Goal: Use online tool/utility: Utilize a website feature to perform a specific function

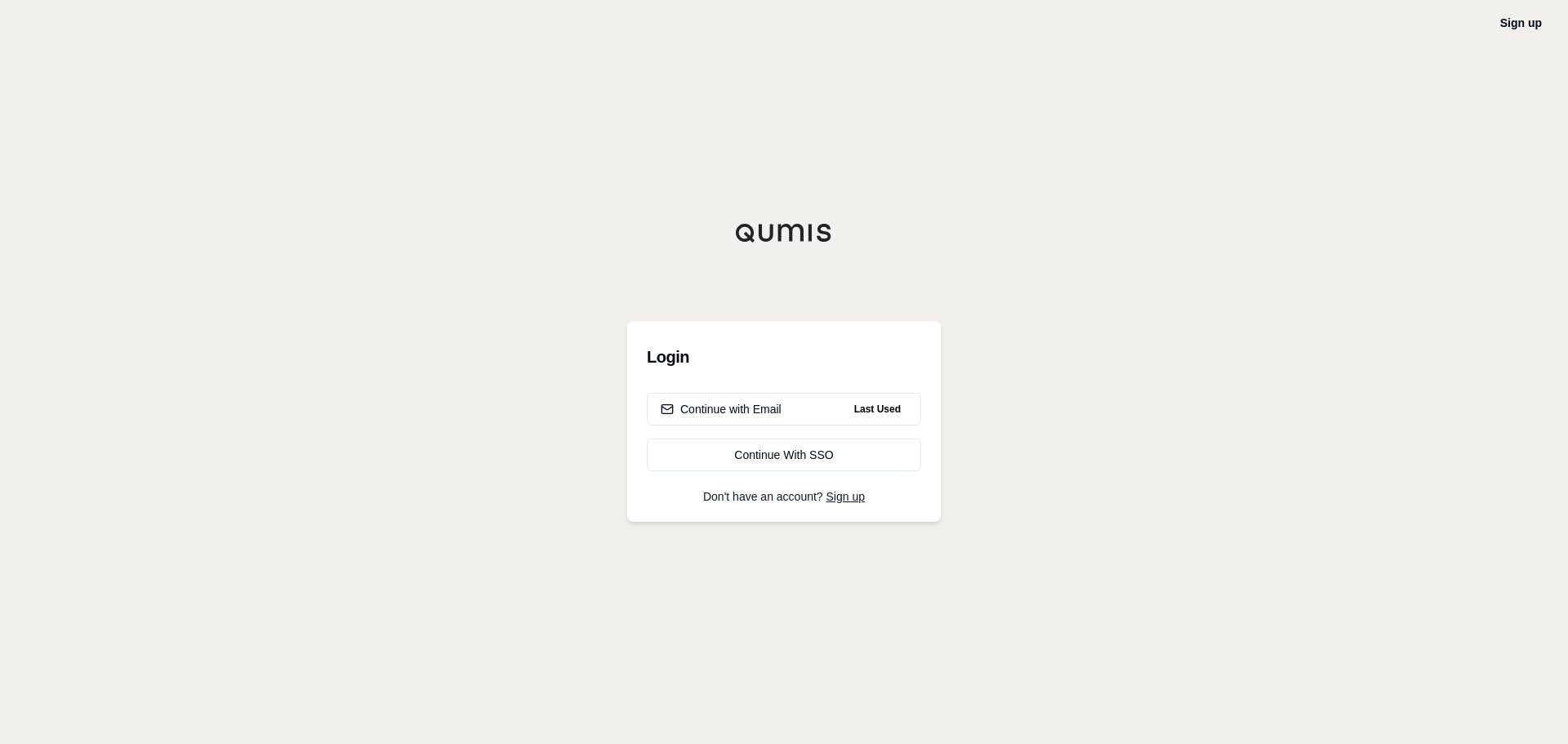
click at [800, 367] on h3 "Login" at bounding box center [784, 357] width 274 height 33
click at [735, 365] on h3 "Login" at bounding box center [784, 357] width 274 height 33
click at [637, 510] on div "Login Continue with Email Last Used Continue With SSO Don't have an account? Si…" at bounding box center [784, 422] width 313 height 201
click at [701, 358] on h3 "Login" at bounding box center [784, 357] width 274 height 33
click at [649, 356] on h3 "Login" at bounding box center [784, 357] width 274 height 33
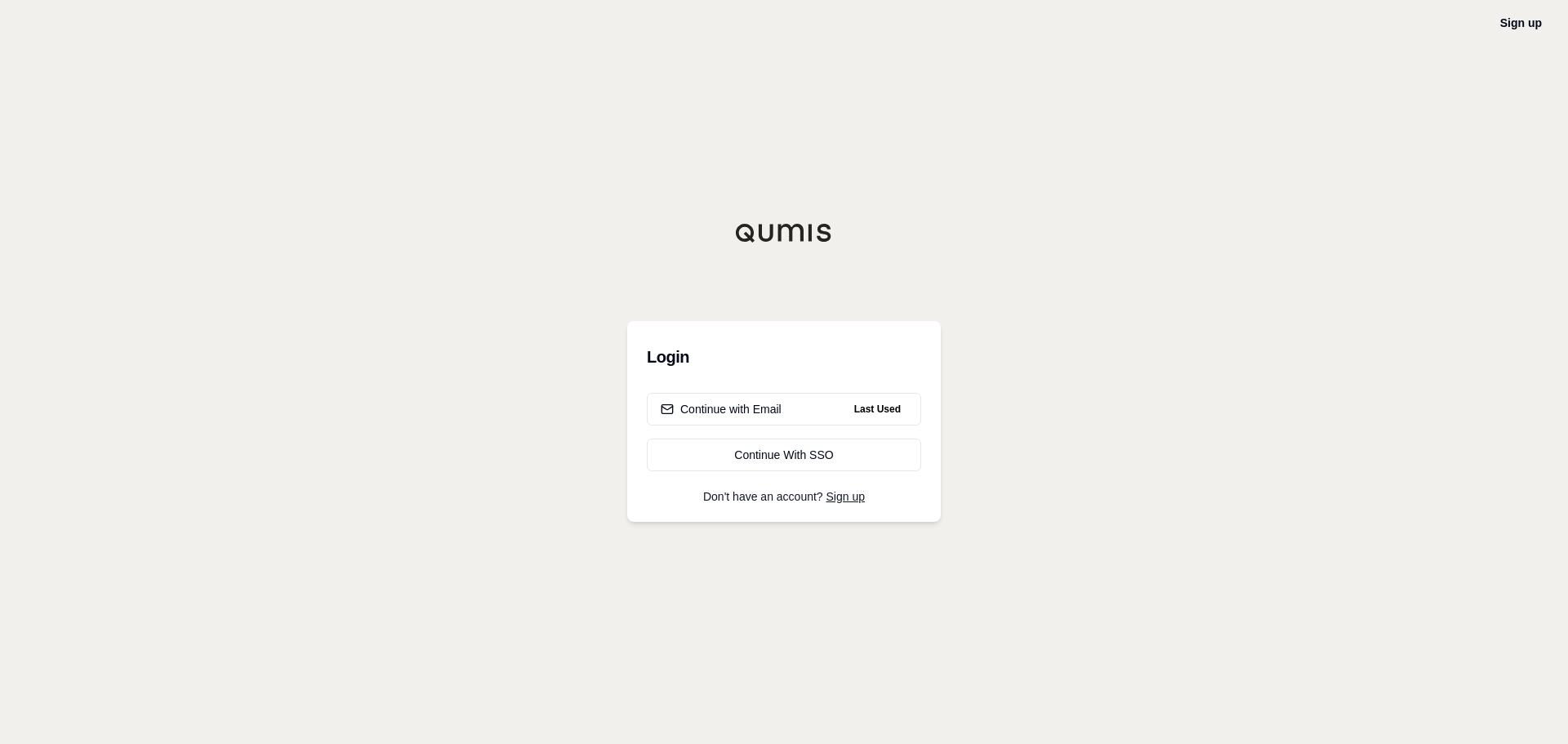
click at [664, 363] on h3 "Login" at bounding box center [784, 357] width 274 height 33
click at [703, 360] on h3 "Login" at bounding box center [784, 357] width 274 height 33
click at [740, 404] on div "Continue with Email" at bounding box center [722, 409] width 121 height 16
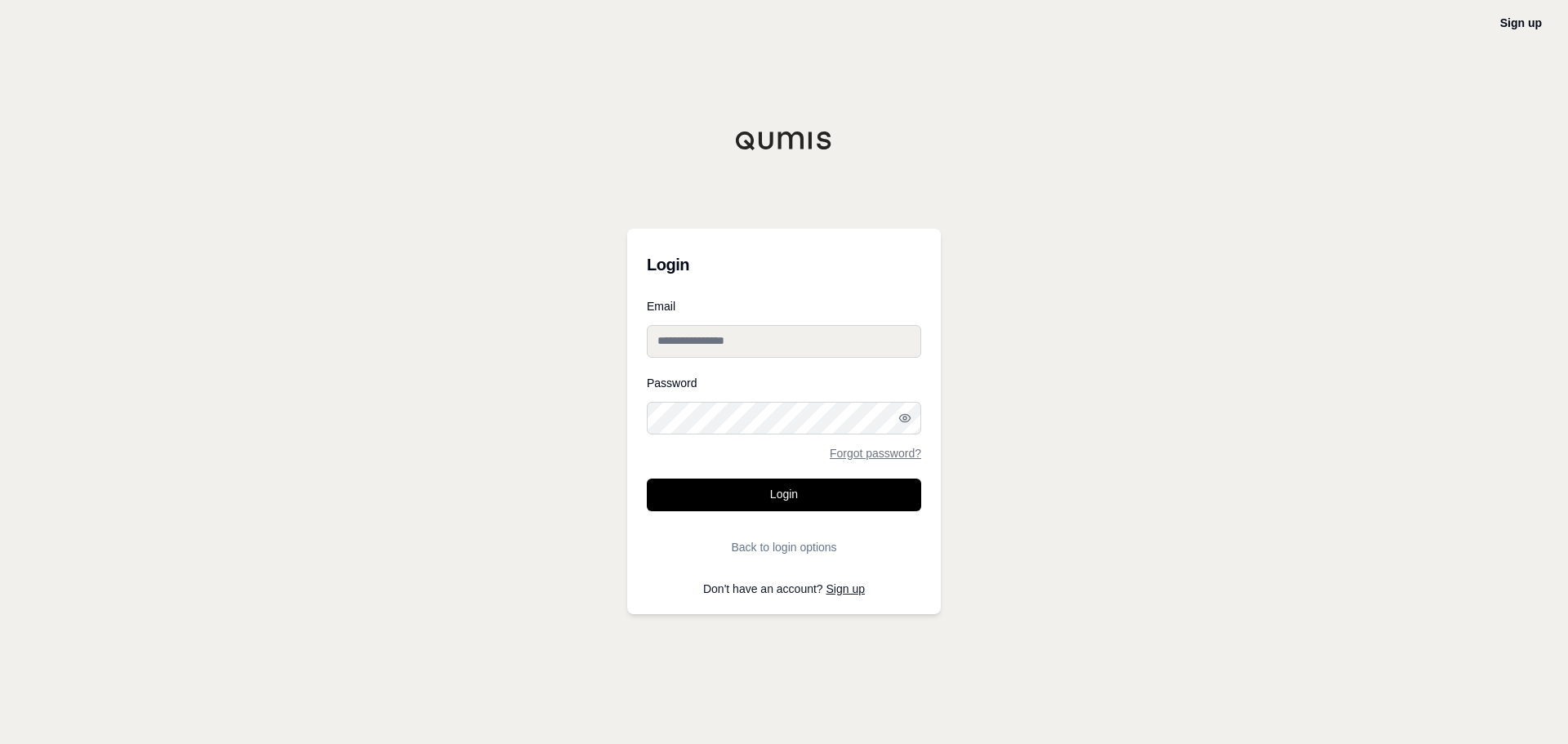
click at [749, 347] on input "Email" at bounding box center [784, 341] width 274 height 33
type input "**********"
click at [751, 507] on button "Login" at bounding box center [784, 495] width 274 height 33
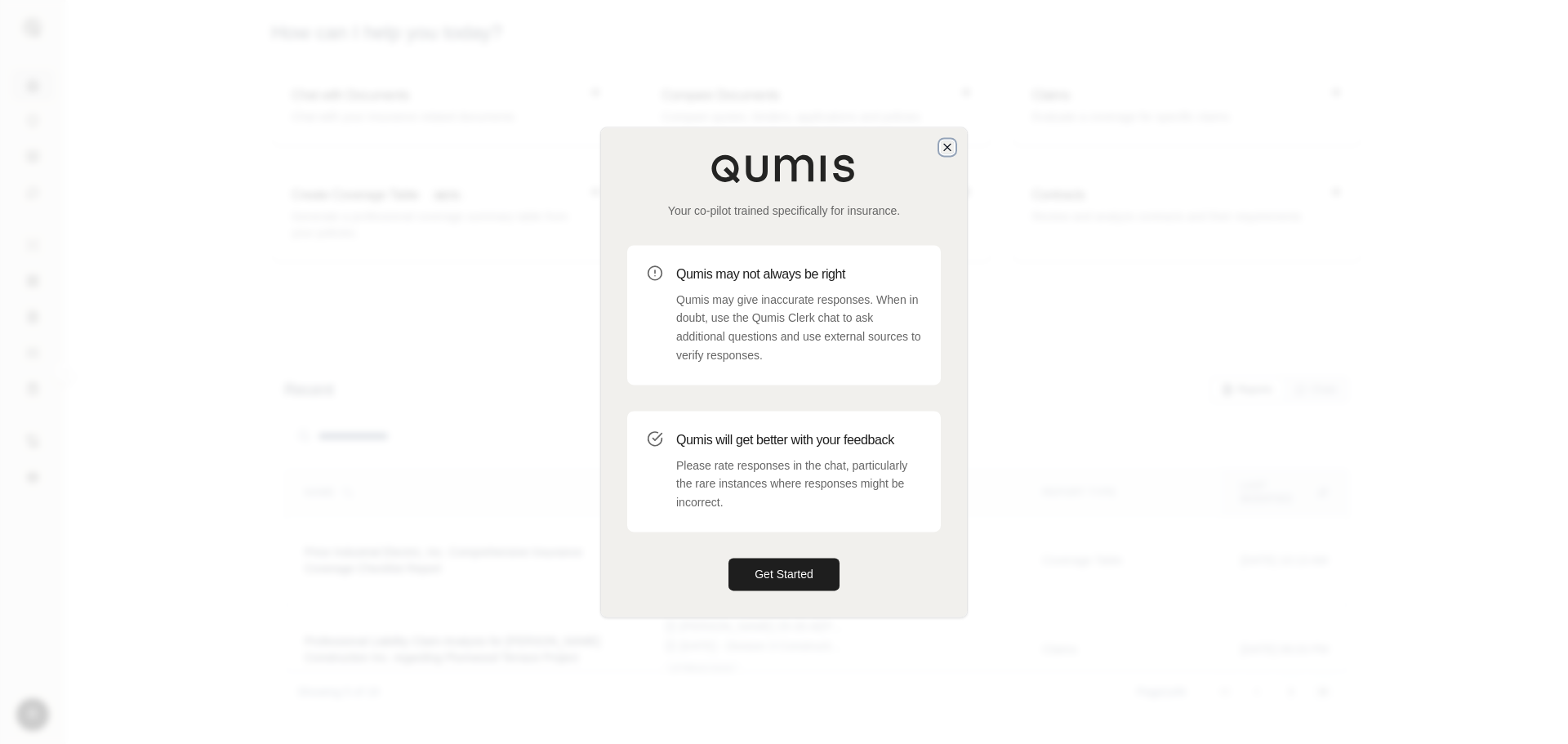
click at [945, 146] on icon "button" at bounding box center [947, 147] width 13 height 13
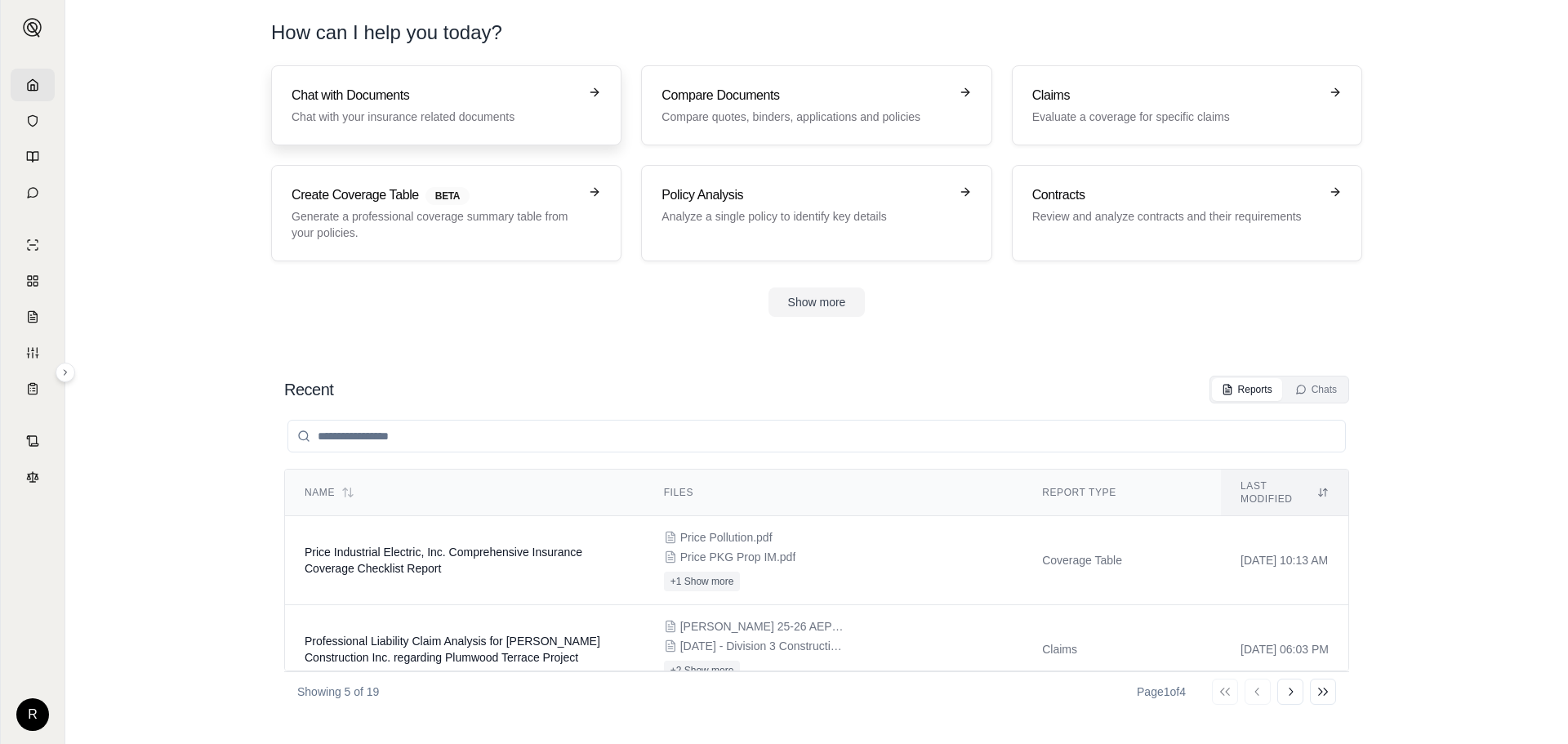
click at [459, 91] on h3 "Chat with Documents" at bounding box center [435, 96] width 287 height 20
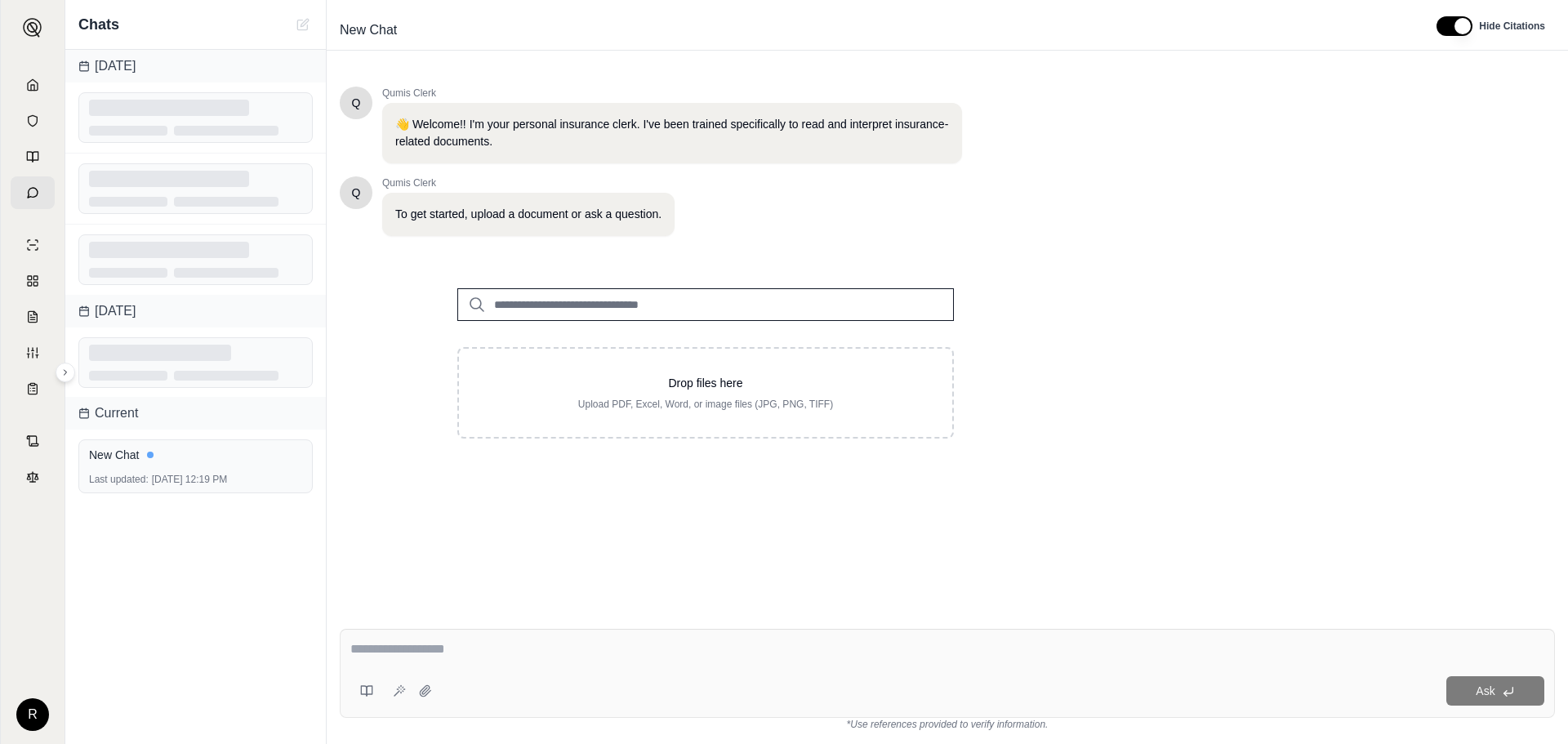
click at [554, 304] on input "search" at bounding box center [705, 304] width 497 height 33
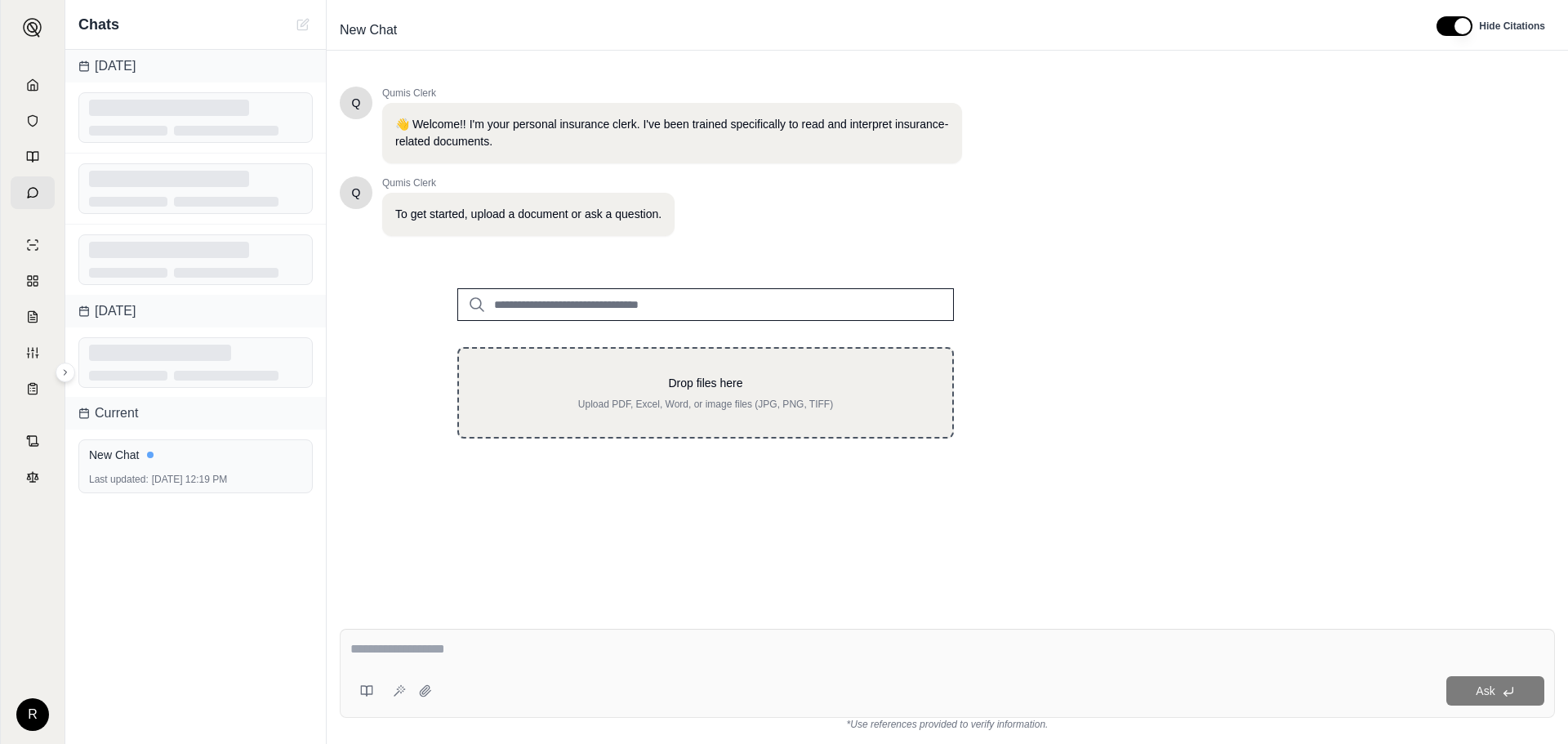
click at [595, 397] on p "Upload PDF, Excel, Word, or image files (JPG, PNG, TIFF)" at bounding box center [705, 404] width 441 height 13
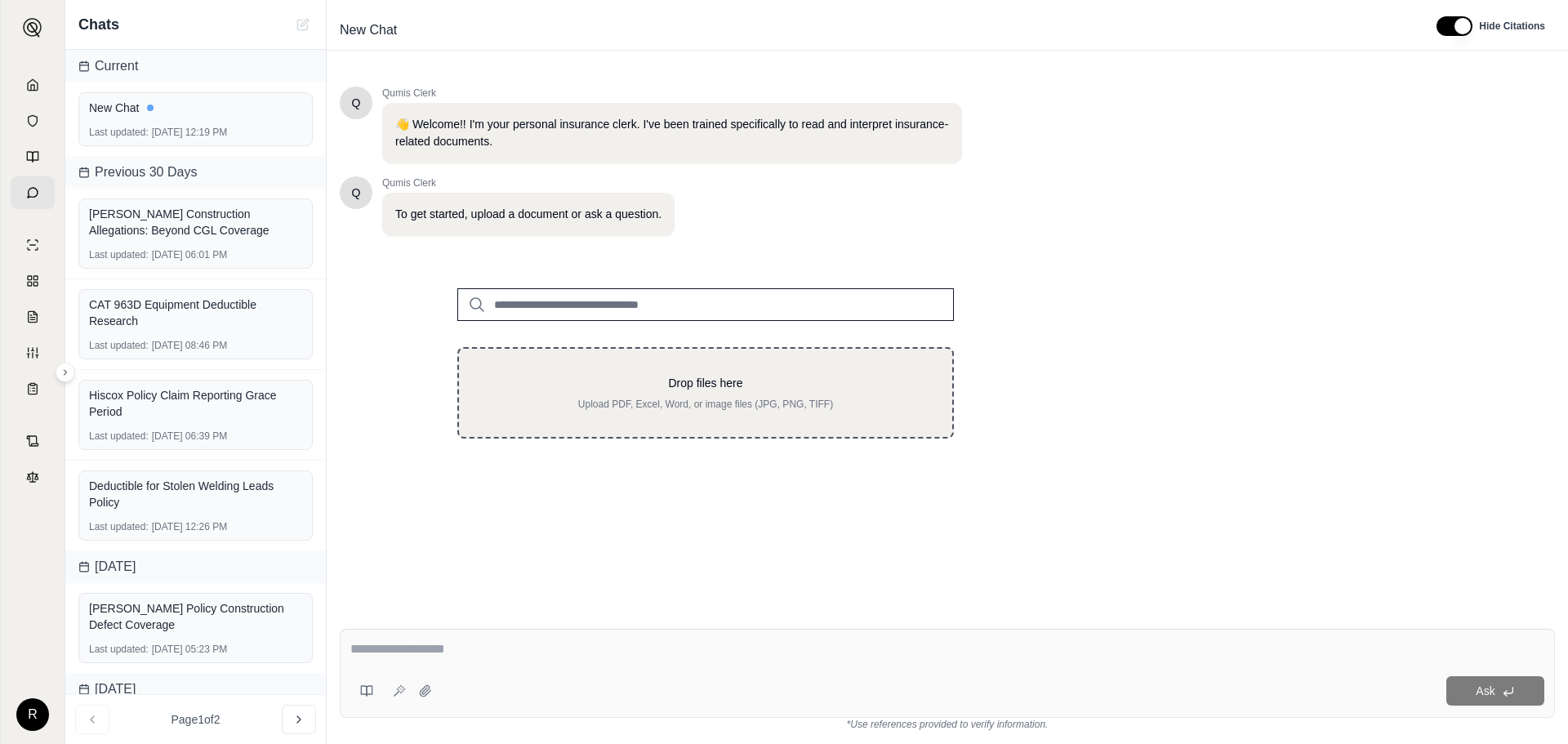
click at [848, 400] on p "Upload PDF, Excel, Word, or image files (JPG, PNG, TIFF)" at bounding box center [705, 404] width 441 height 13
click at [856, 410] on p "Upload PDF, Excel, Word, or image files (JPG, PNG, TIFF)" at bounding box center [705, 404] width 441 height 13
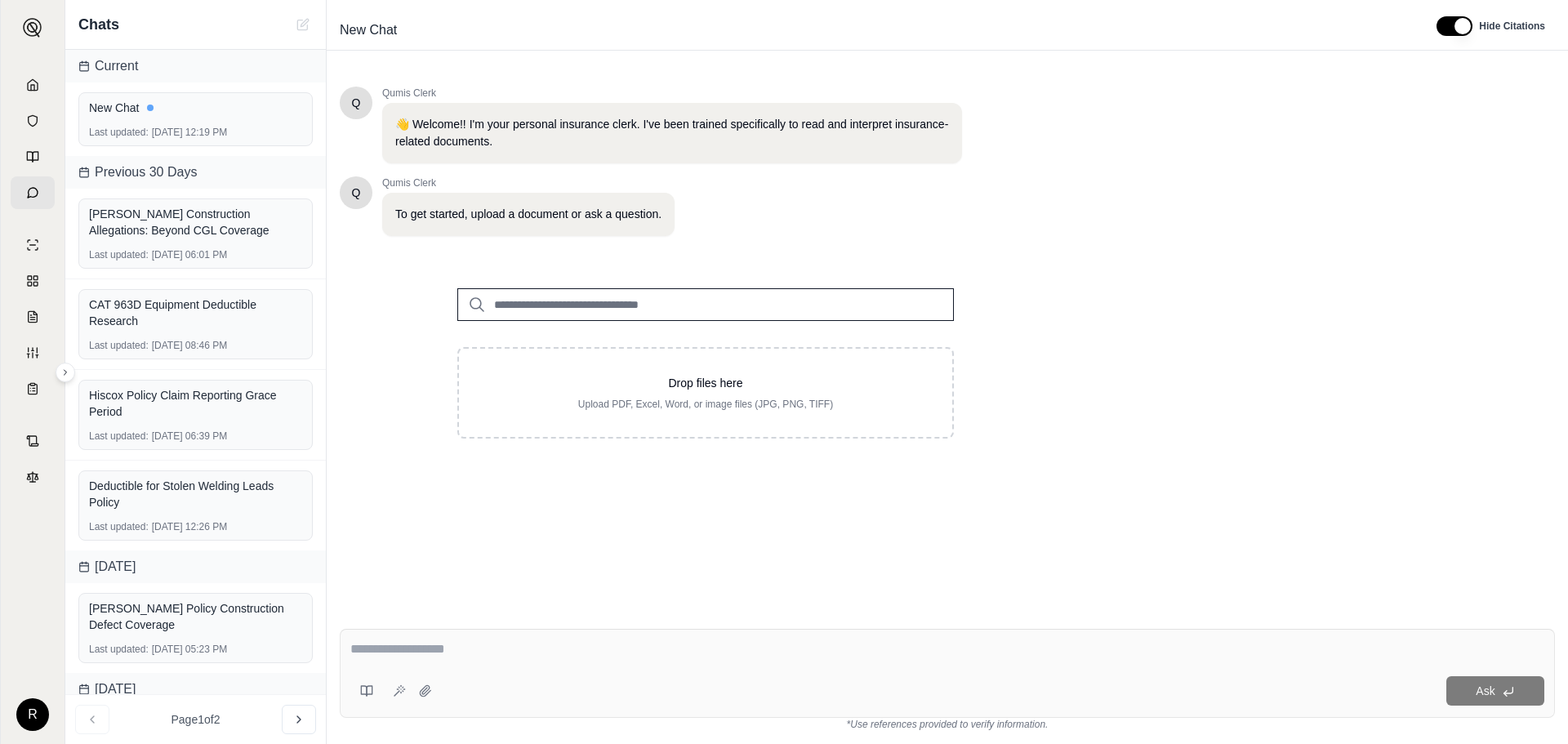
click at [940, 205] on div "Q Qumis Clerk To get started, upload a document or ask a question." at bounding box center [650, 206] width 622 height 60
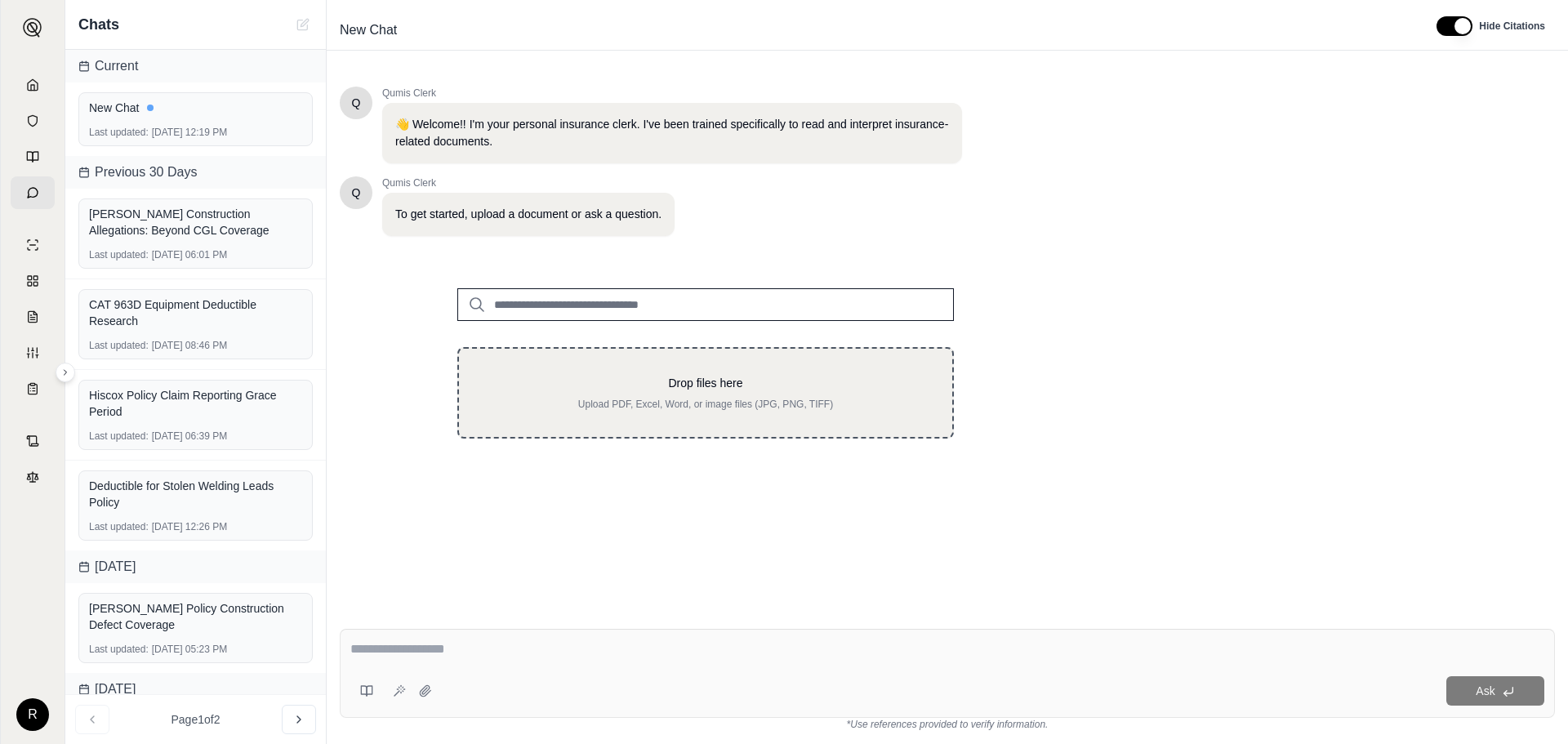
click at [722, 394] on div "Drop files here Upload PDF, Excel, Word, or image files (JPG, PNG, TIFF)" at bounding box center [705, 393] width 441 height 36
click at [644, 405] on p "Upload PDF, Excel, Word, or image files (JPG, PNG, TIFF)" at bounding box center [705, 404] width 441 height 13
type input "**********"
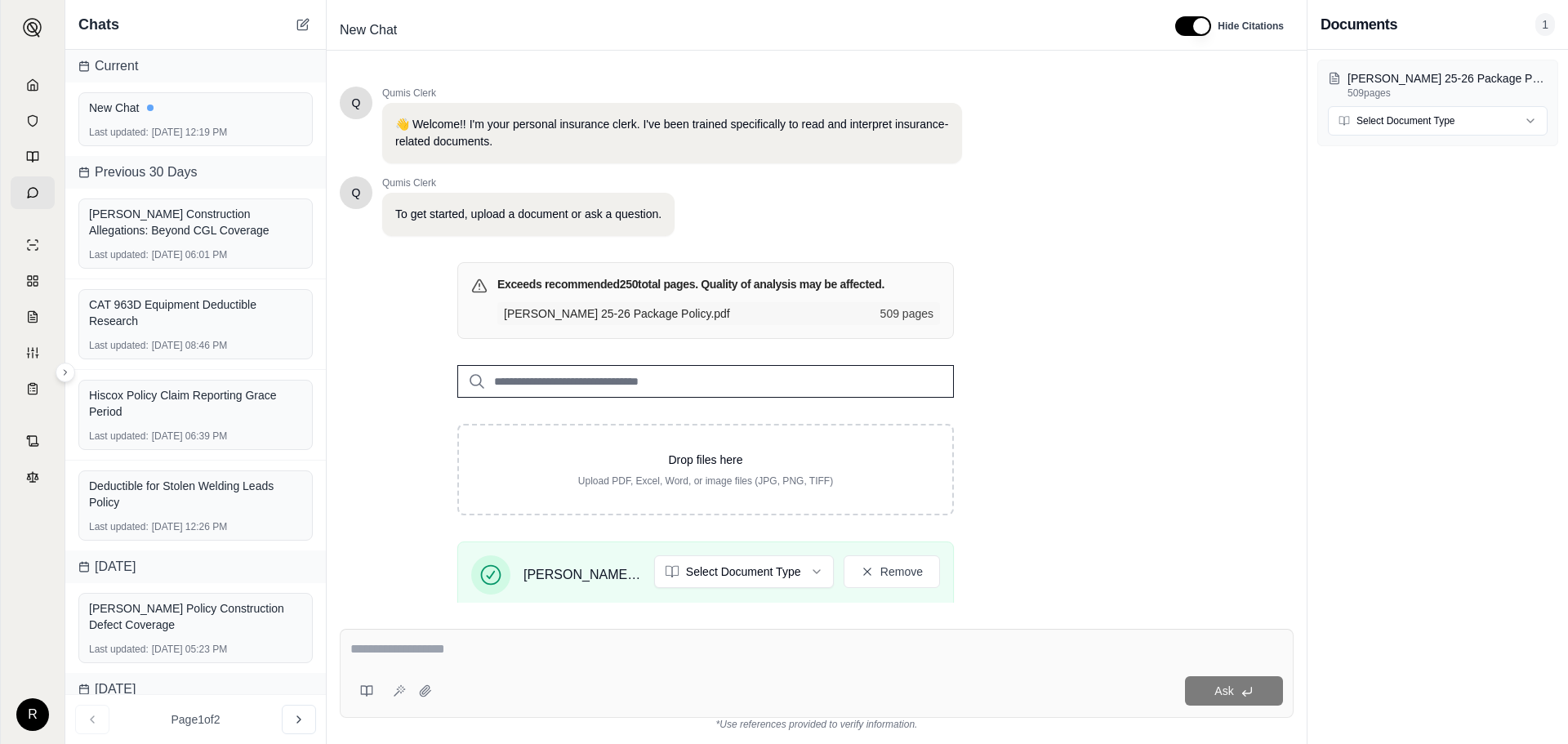
scroll to position [215, 0]
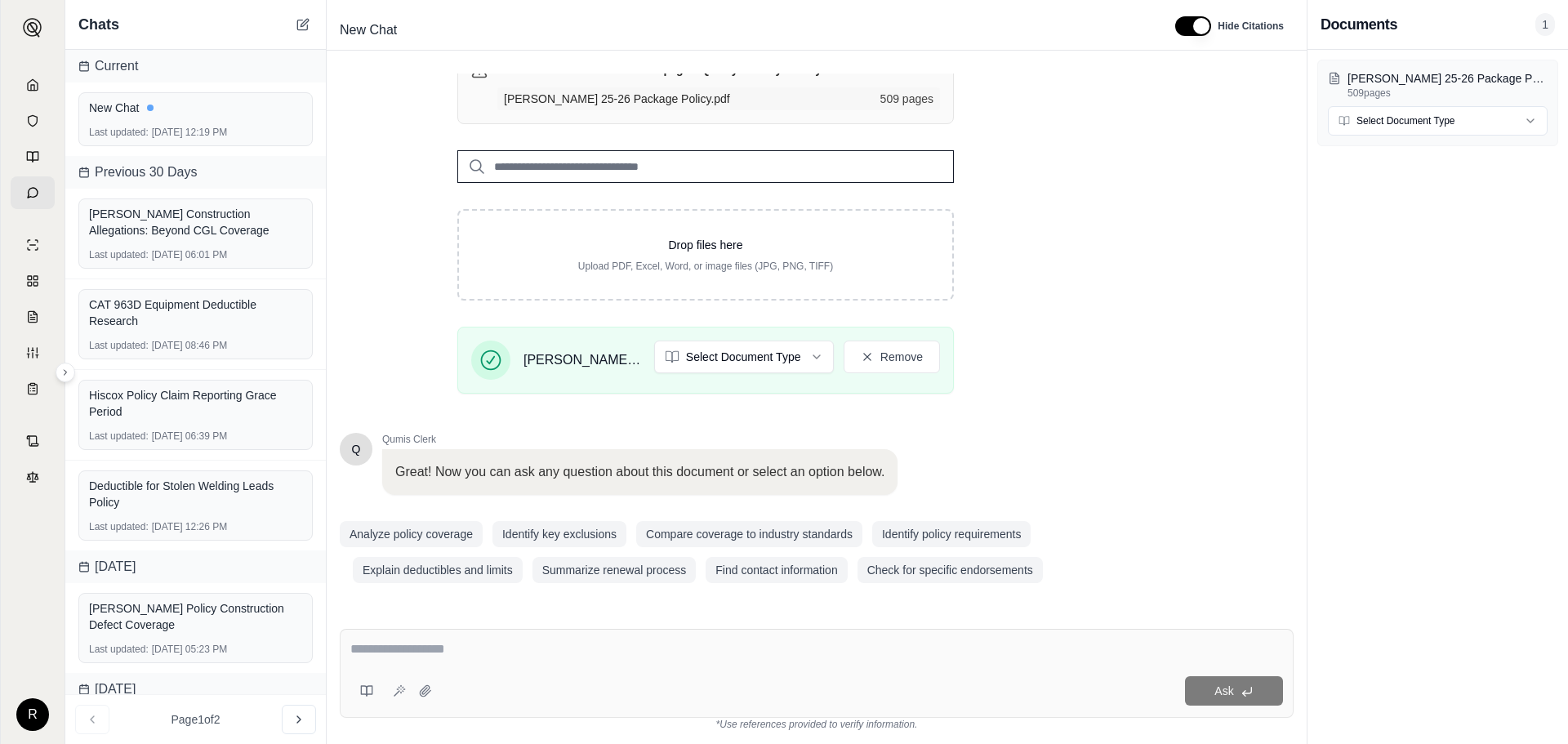
click at [493, 657] on textarea at bounding box center [817, 649] width 932 height 20
type textarea "**********"
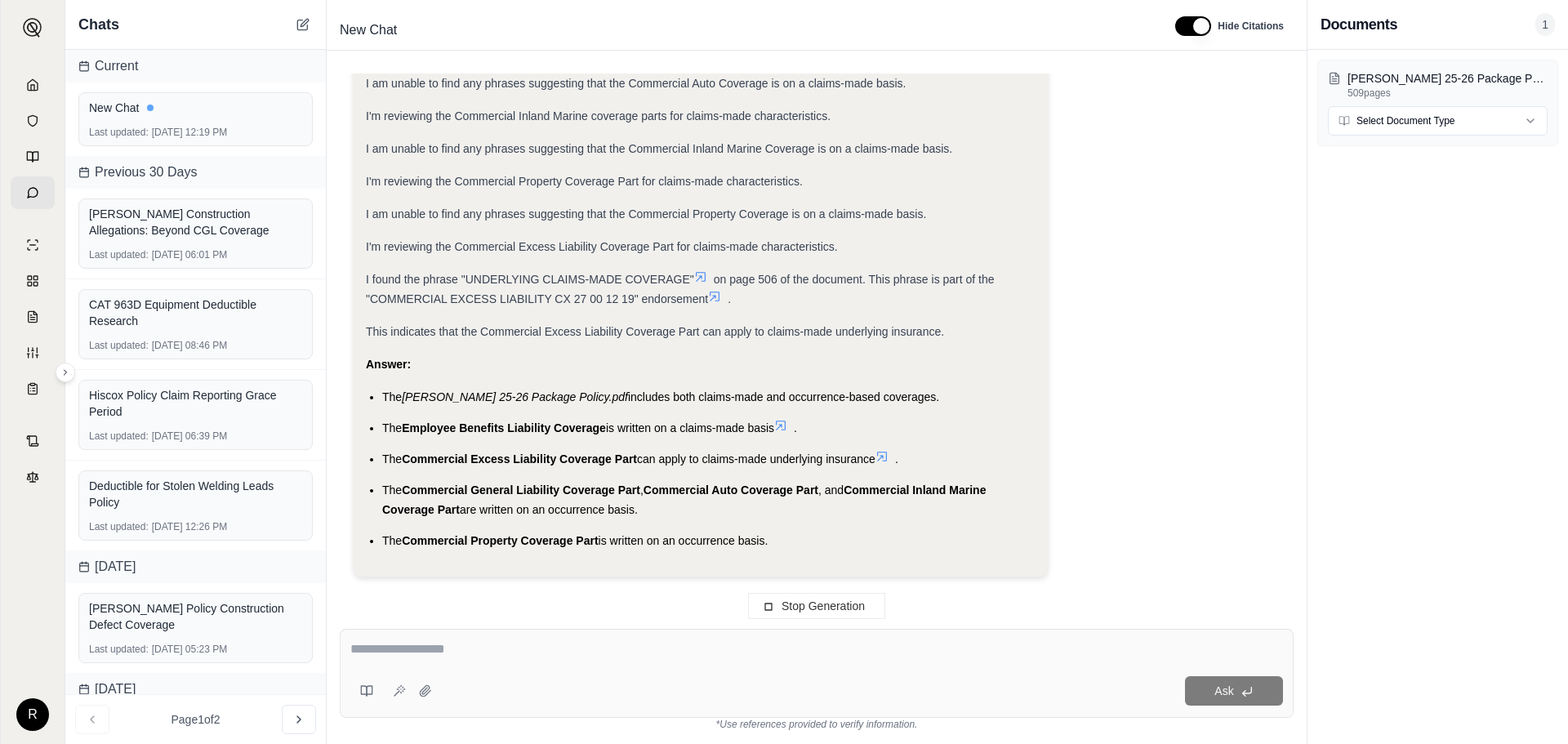
scroll to position [890, 0]
type textarea "*****"
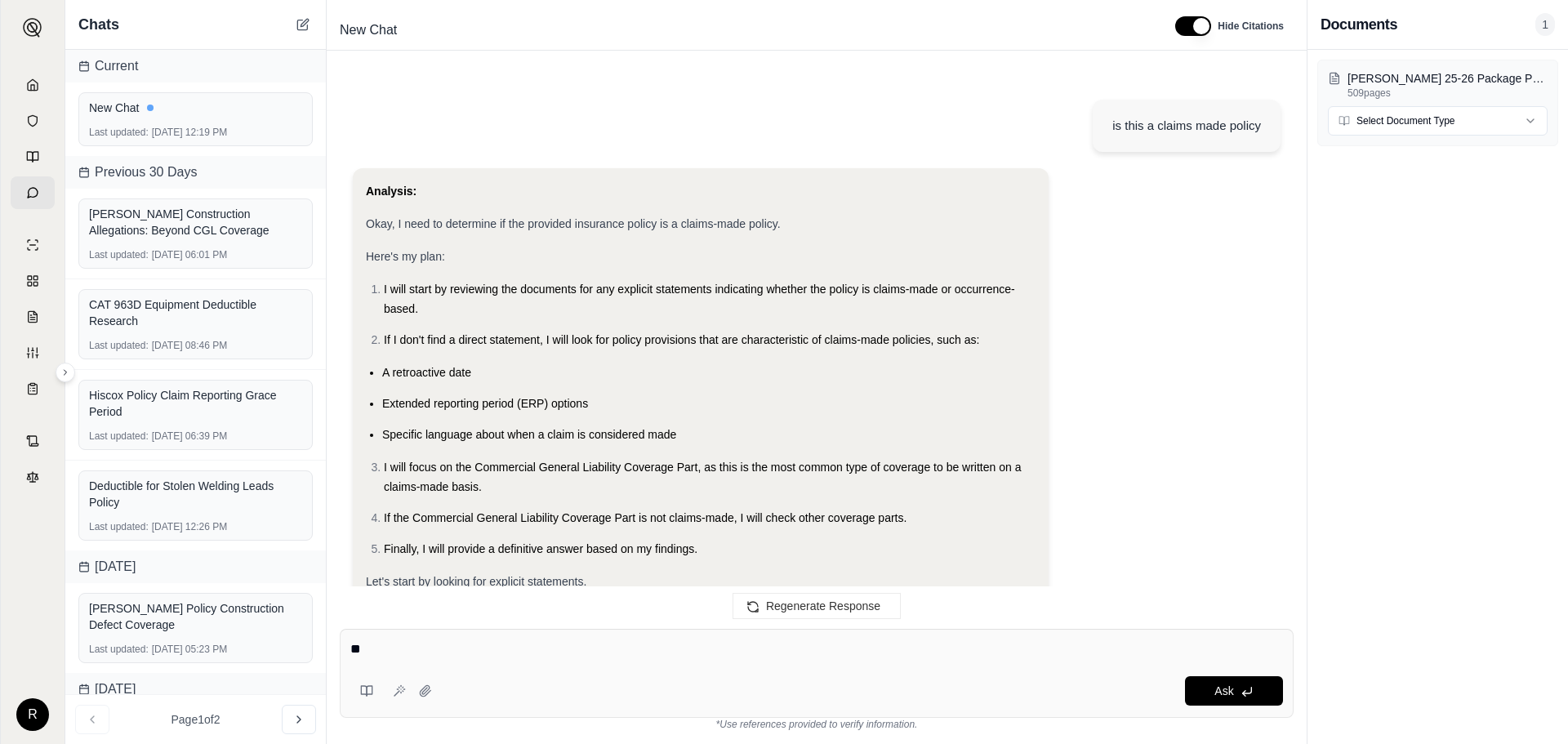
scroll to position [936, 0]
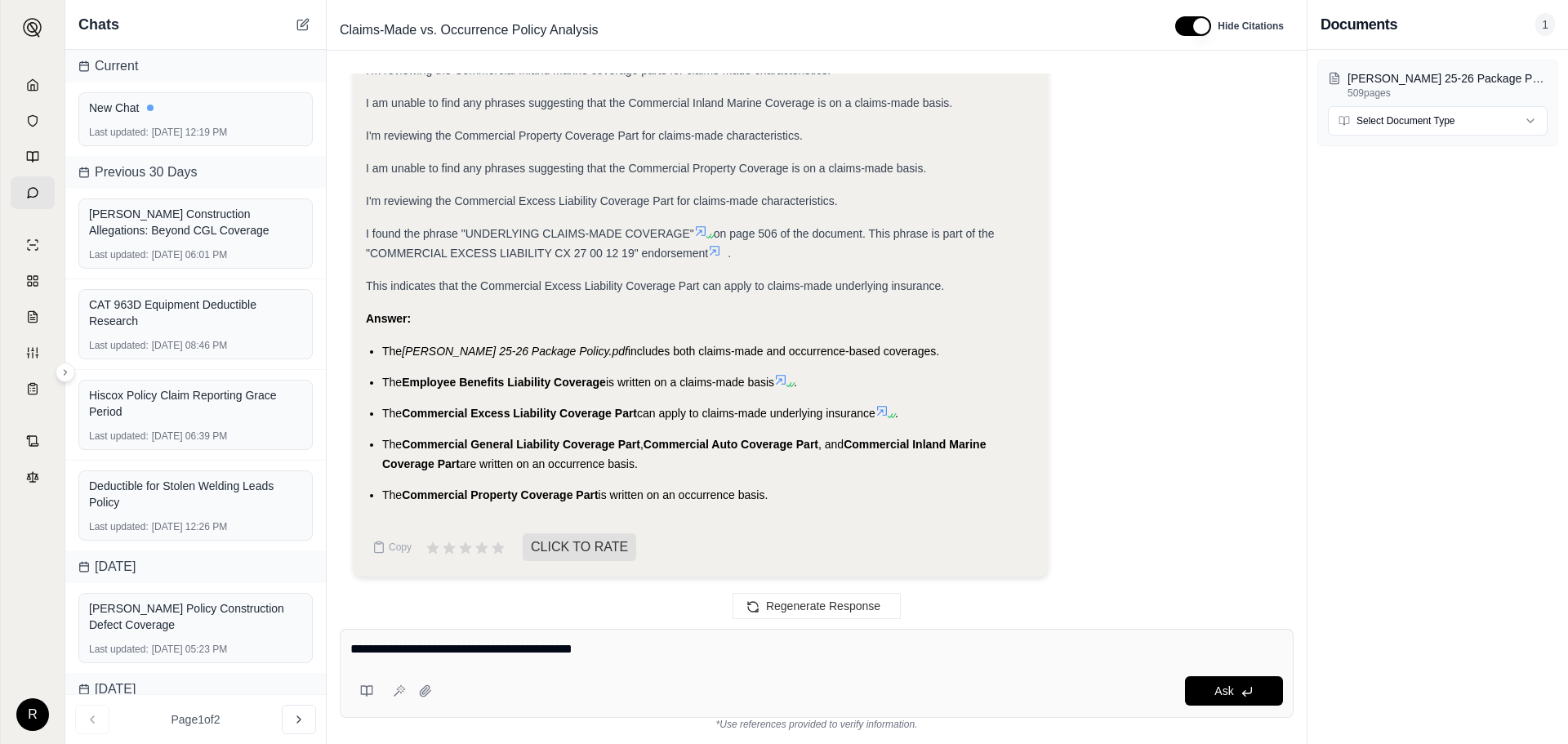
type textarea "**********"
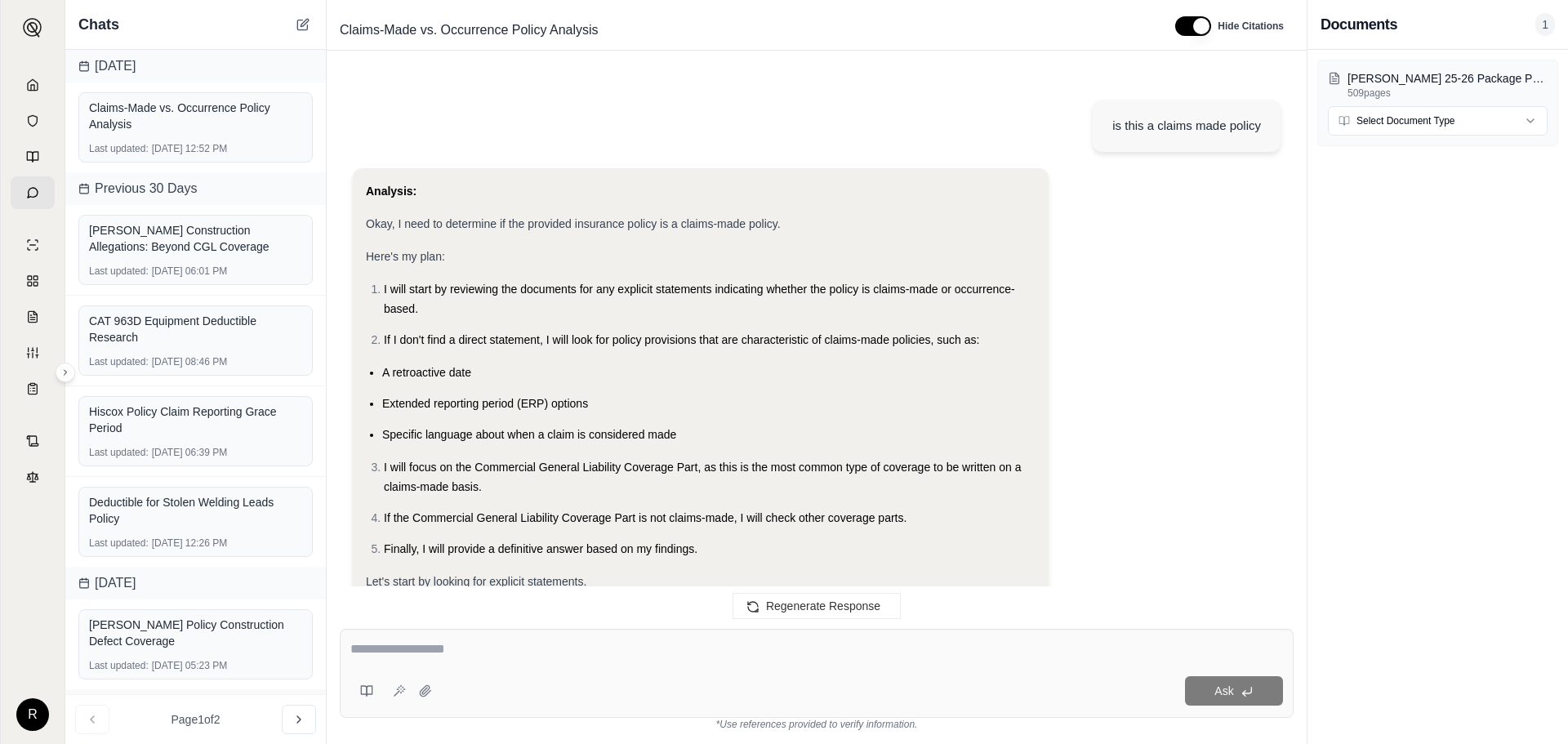
scroll to position [1989, 0]
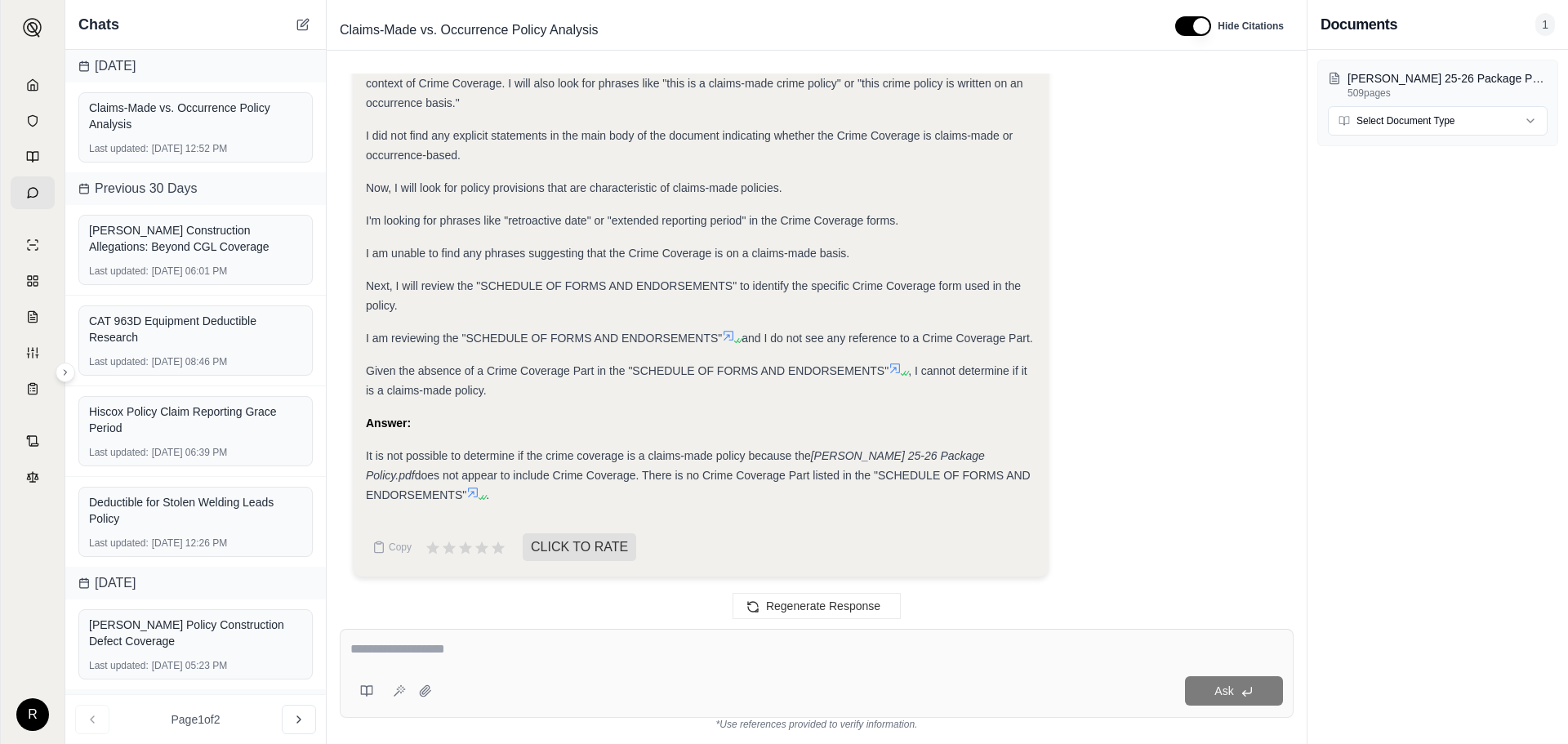
click at [499, 631] on div "Ask" at bounding box center [817, 673] width 954 height 89
type textarea "*"
type textarea "**********"
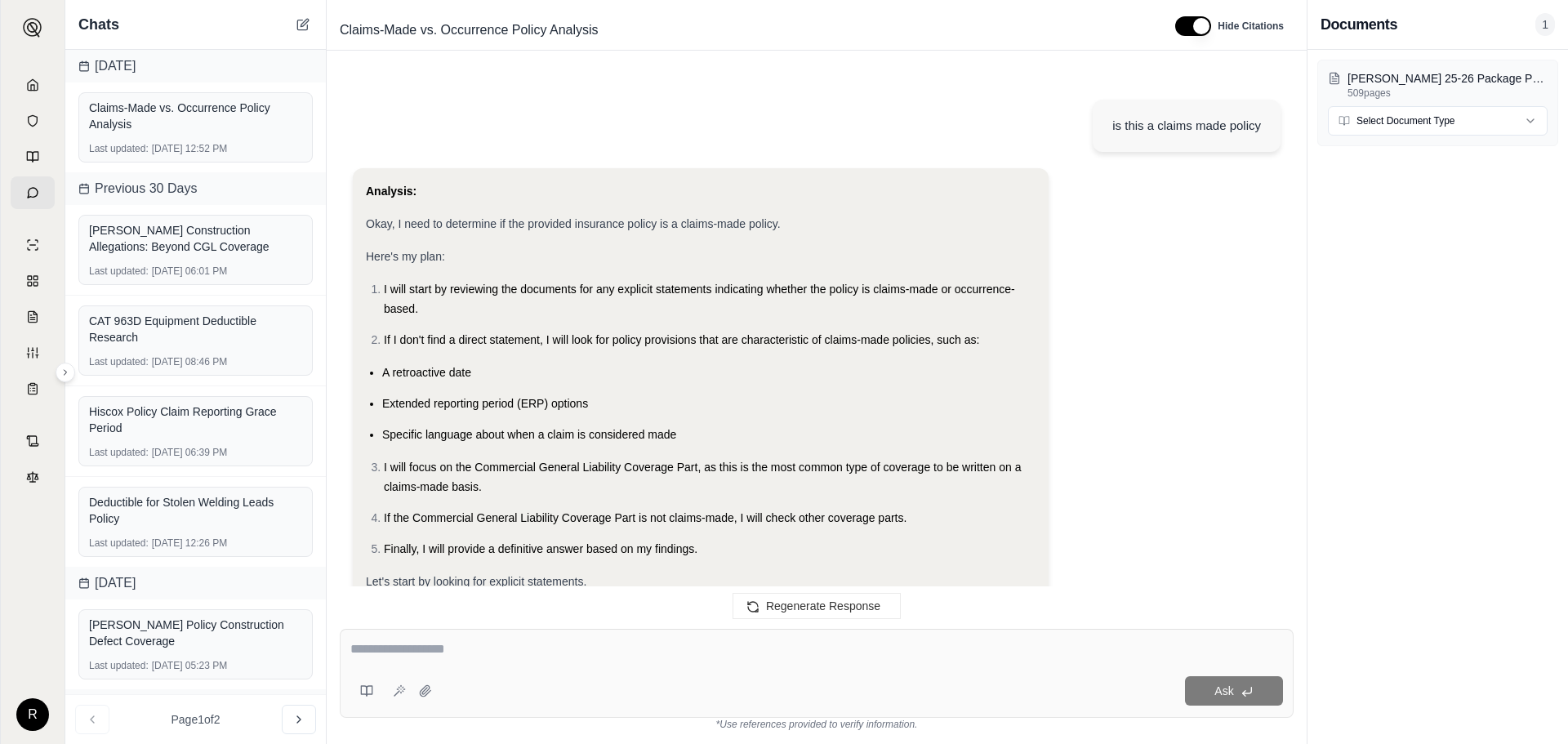
scroll to position [2590, 0]
